Goal: Check status: Check status

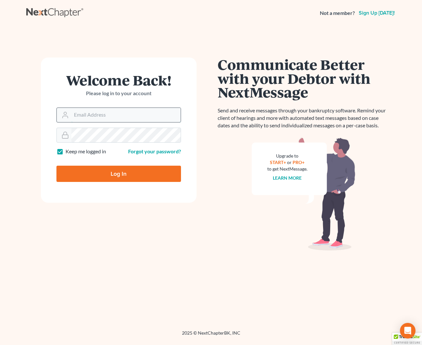
click at [130, 109] on input "Email Address" at bounding box center [125, 115] width 109 height 14
type input "[EMAIL_ADDRESS][DOMAIN_NAME]"
click at [102, 168] on input "Log In" at bounding box center [118, 174] width 125 height 16
type input "Thinking..."
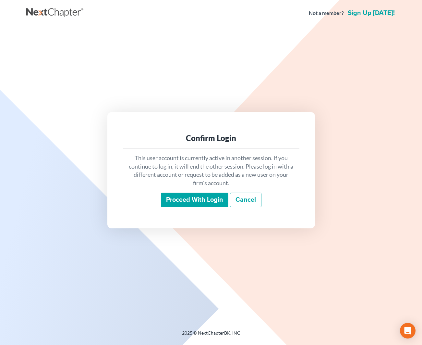
click at [199, 196] on input "Proceed with login" at bounding box center [195, 200] width 68 height 15
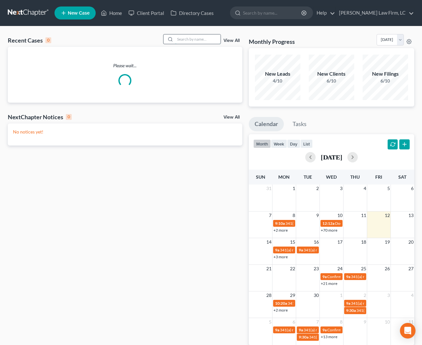
click at [192, 35] on input "search" at bounding box center [197, 38] width 45 height 9
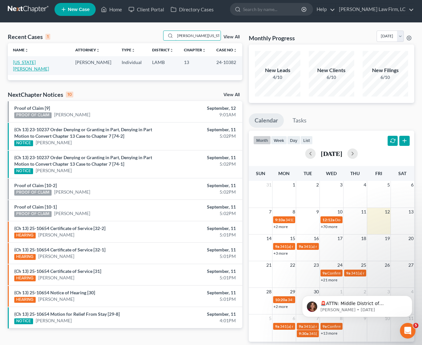
type input "[PERSON_NAME][US_STATE]"
click at [33, 64] on link "[US_STATE][PERSON_NAME]" at bounding box center [31, 65] width 36 height 12
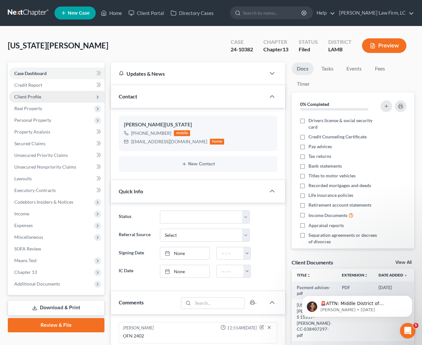
click at [36, 94] on span "Client Profile" at bounding box center [27, 97] width 27 height 6
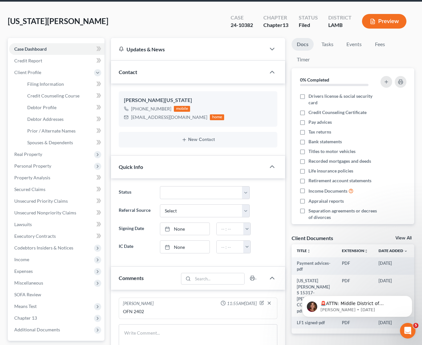
scroll to position [6, 0]
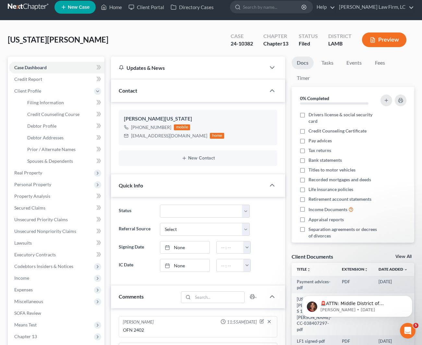
click at [381, 44] on button "Preview" at bounding box center [384, 39] width 44 height 15
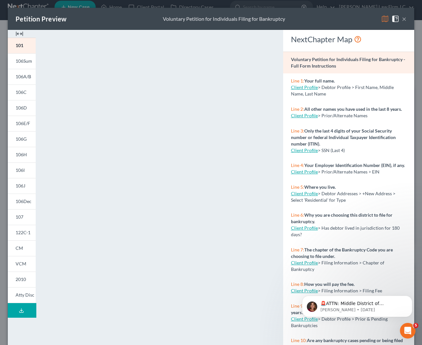
click at [22, 32] on img at bounding box center [20, 34] width 8 height 8
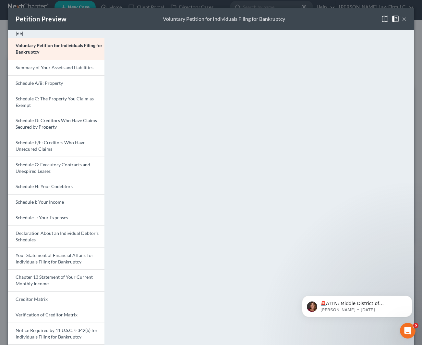
click at [404, 20] on button "×" at bounding box center [404, 19] width 5 height 8
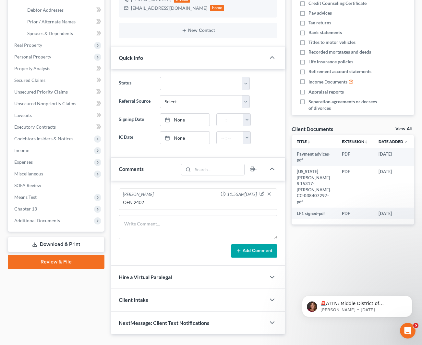
scroll to position [144, 0]
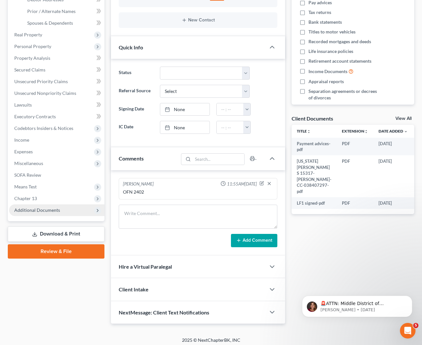
click at [36, 211] on span "Additional Documents" at bounding box center [37, 210] width 46 height 6
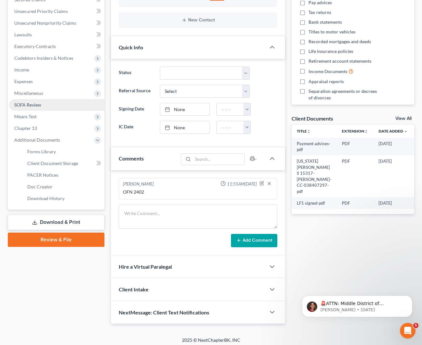
click at [41, 180] on link "PACER Notices" at bounding box center [63, 175] width 82 height 12
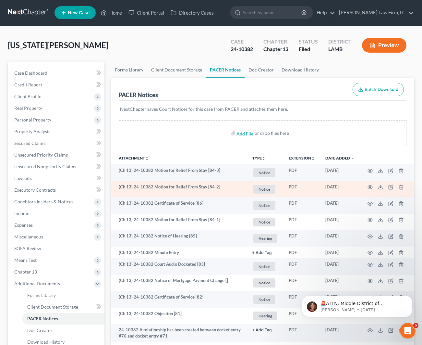
scroll to position [0, 0]
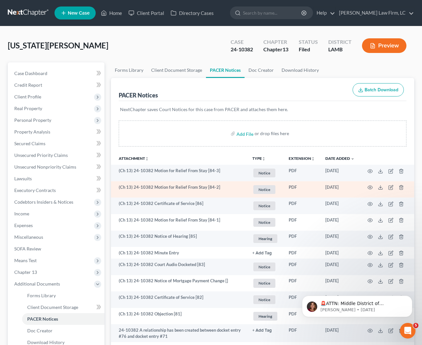
click at [373, 188] on td at bounding box center [387, 189] width 55 height 17
click at [369, 186] on icon "button" at bounding box center [370, 187] width 5 height 5
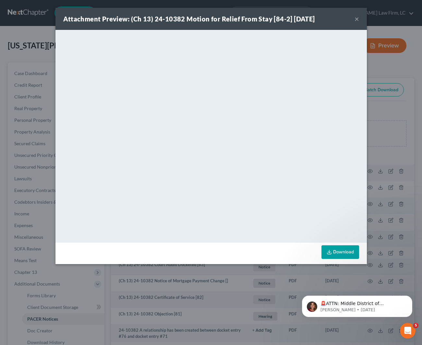
click at [358, 19] on button "×" at bounding box center [357, 19] width 5 height 8
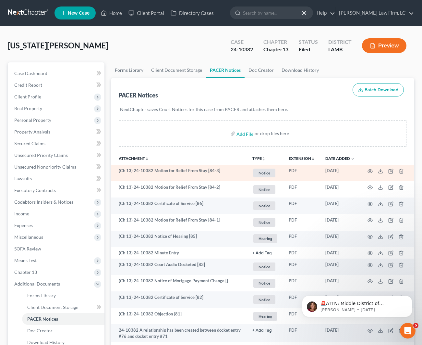
scroll to position [0, 0]
click at [369, 171] on icon "button" at bounding box center [370, 171] width 5 height 5
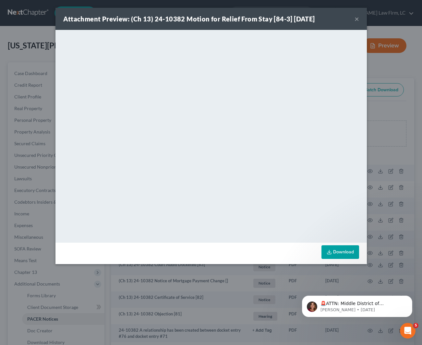
click at [357, 20] on button "×" at bounding box center [357, 19] width 5 height 8
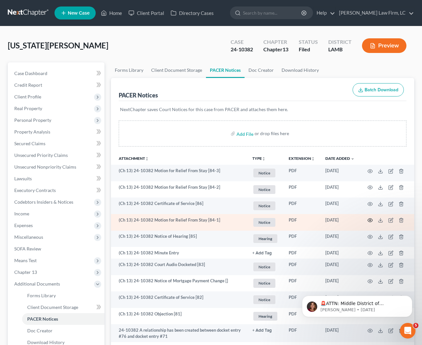
click at [370, 219] on icon "button" at bounding box center [370, 221] width 5 height 4
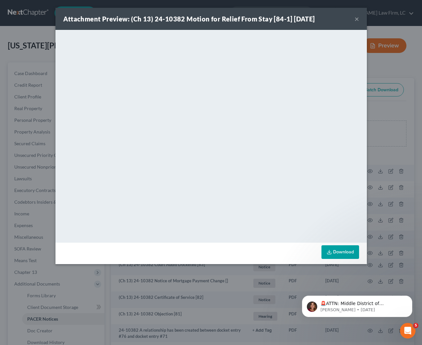
click at [356, 20] on button "×" at bounding box center [357, 19] width 5 height 8
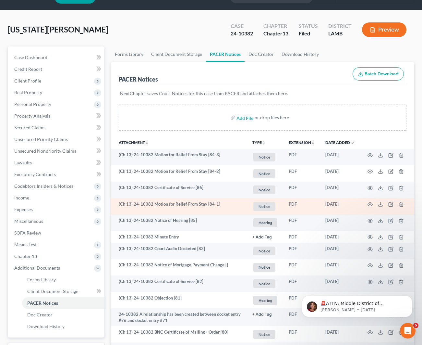
scroll to position [21, 0]
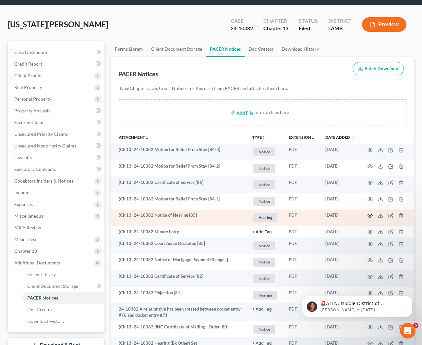
click at [374, 215] on td at bounding box center [387, 217] width 55 height 17
click at [370, 214] on icon "button" at bounding box center [370, 215] width 5 height 5
